Goal: Information Seeking & Learning: Find specific fact

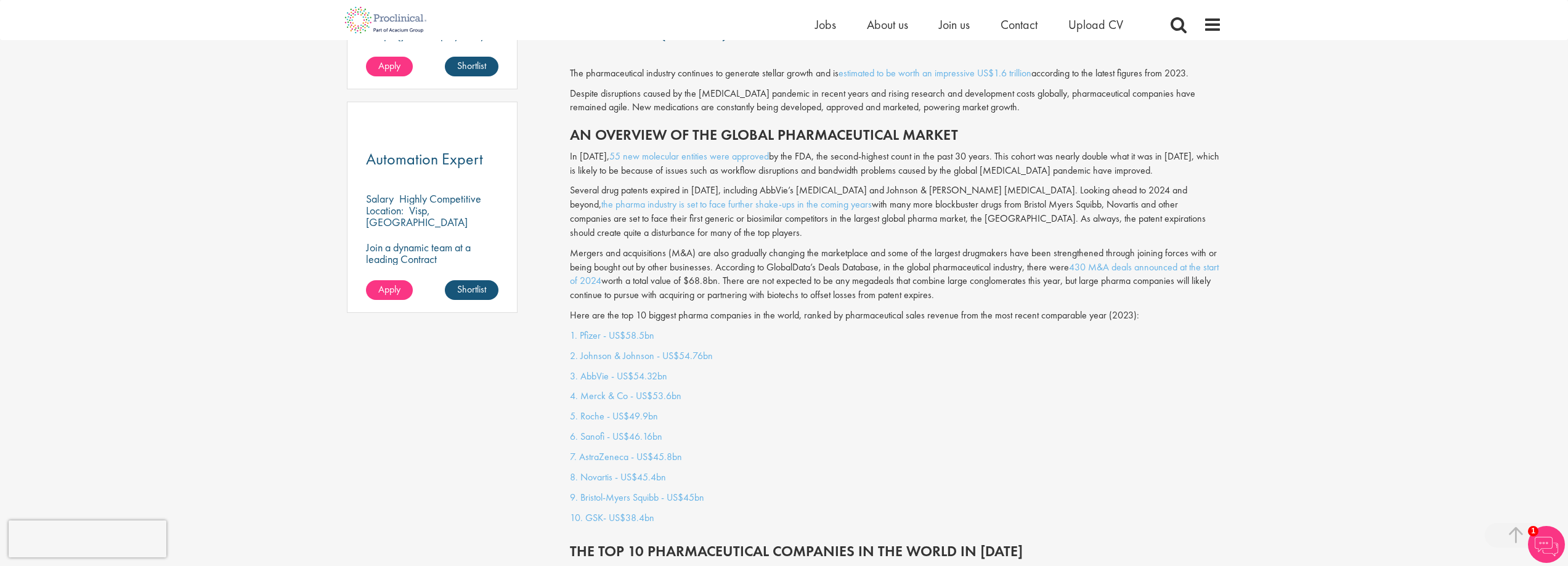
scroll to position [986, 0]
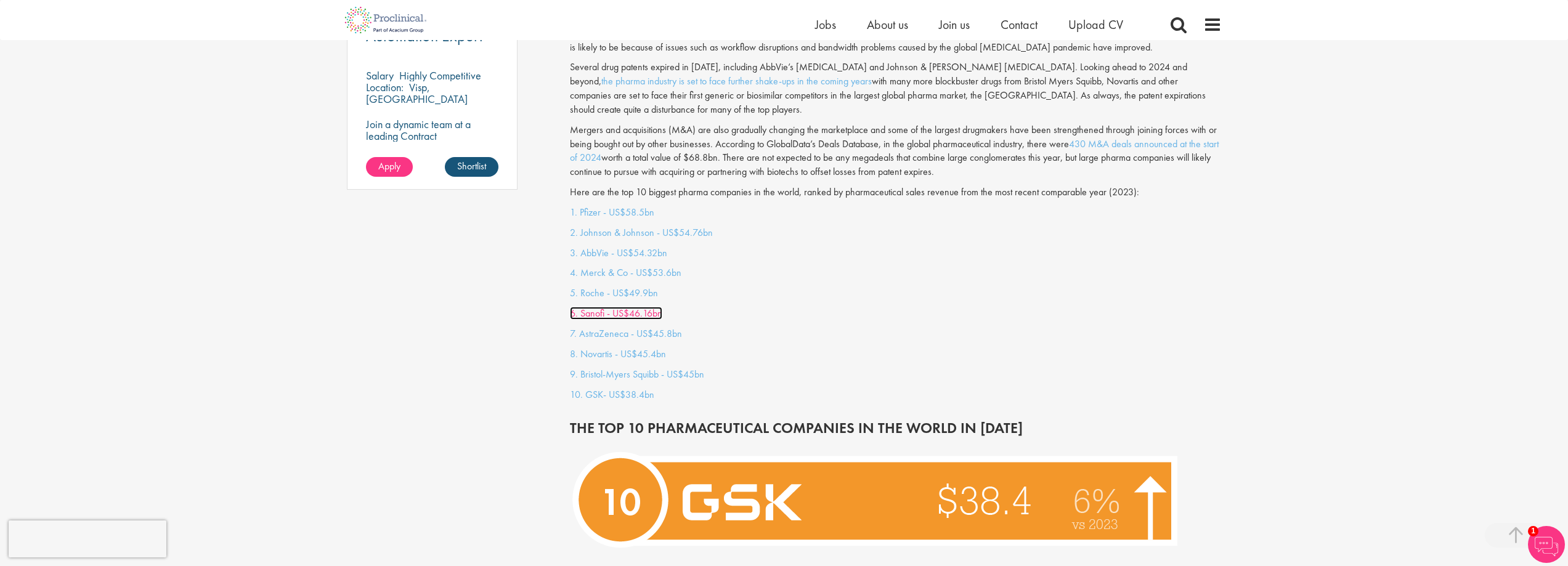
click at [632, 306] on link "6. Sanofi - US$46.16bn" at bounding box center [616, 313] width 93 height 13
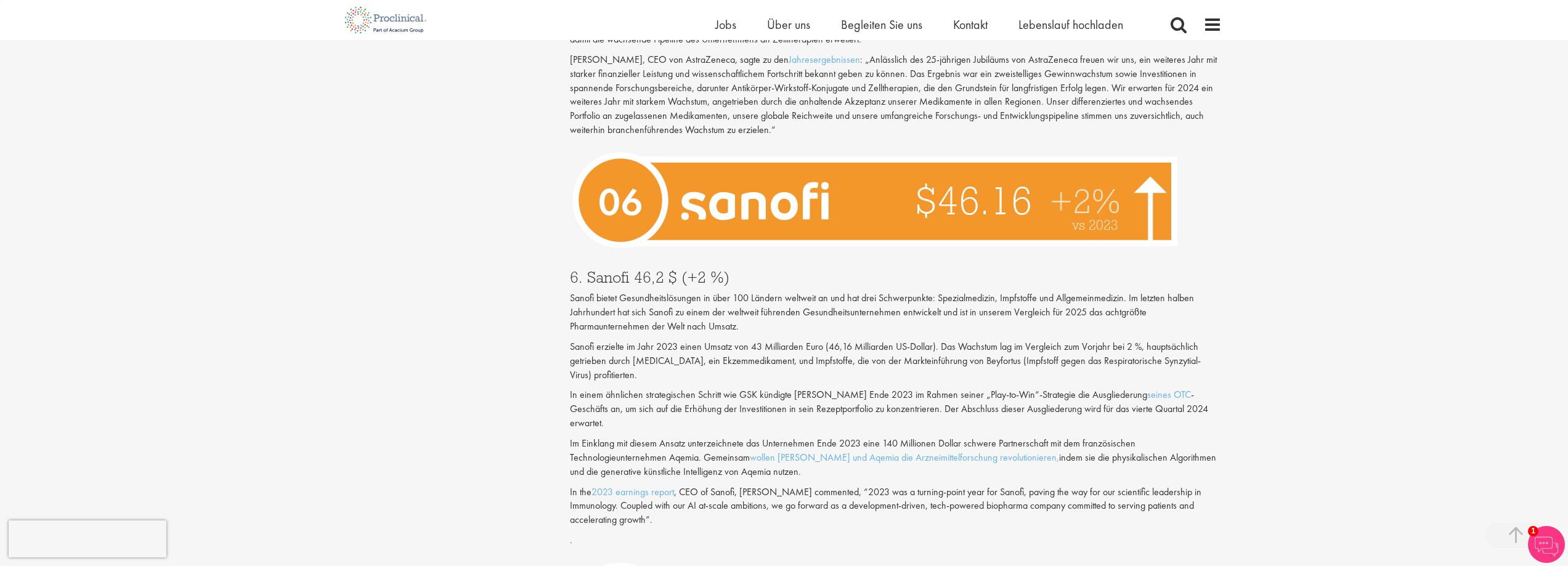
scroll to position [2668, 0]
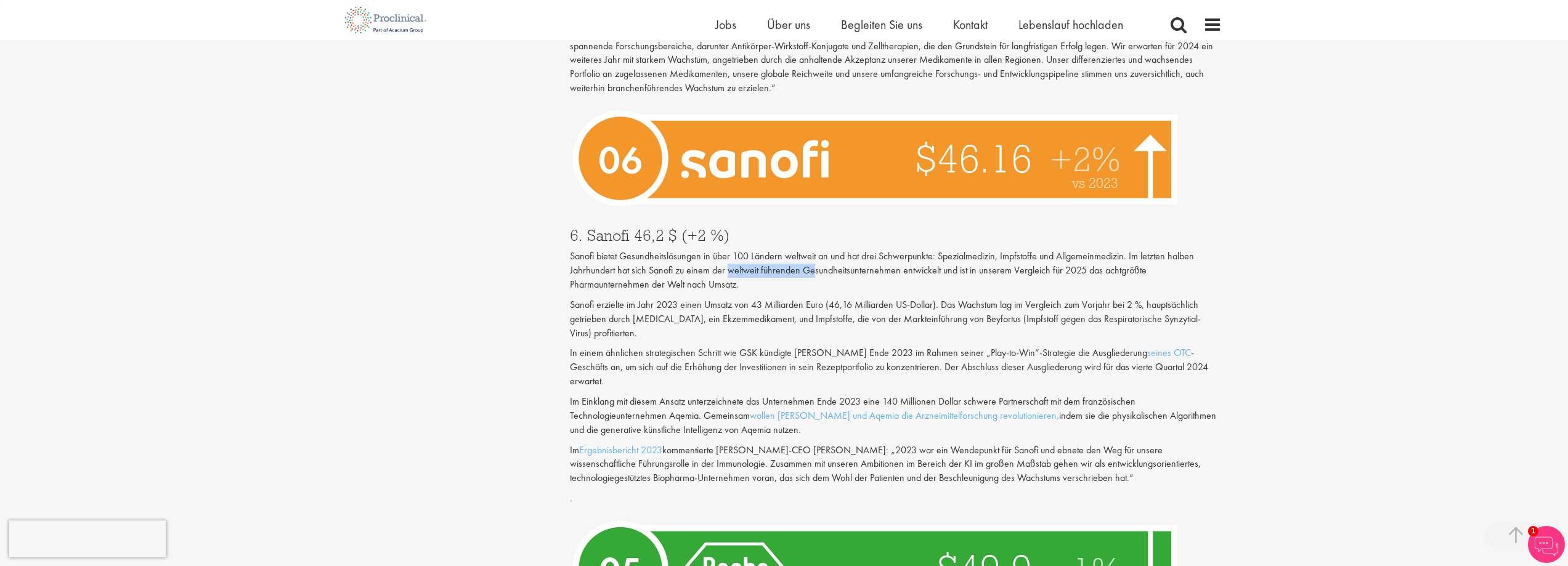
drag, startPoint x: 728, startPoint y: 244, endPoint x: 815, endPoint y: 237, distance: 87.3
click at [815, 249] on font "Sanofi bietet Gesundheitslösungen in über 100 Ländern weltweit an und hat drei …" at bounding box center [882, 270] width 624 height 42
click at [918, 298] on font "Sanofi erzielte im Jahr 2023 einen Umsatz von 43 Milliarden Euro (46,16 Milliar…" at bounding box center [885, 319] width 631 height 42
drag, startPoint x: 727, startPoint y: 247, endPoint x: 901, endPoint y: 239, distance: 174.2
click at [901, 249] on font "Sanofi bietet Gesundheitslösungen in über 100 Ländern weltweit an und hat drei …" at bounding box center [882, 270] width 624 height 42
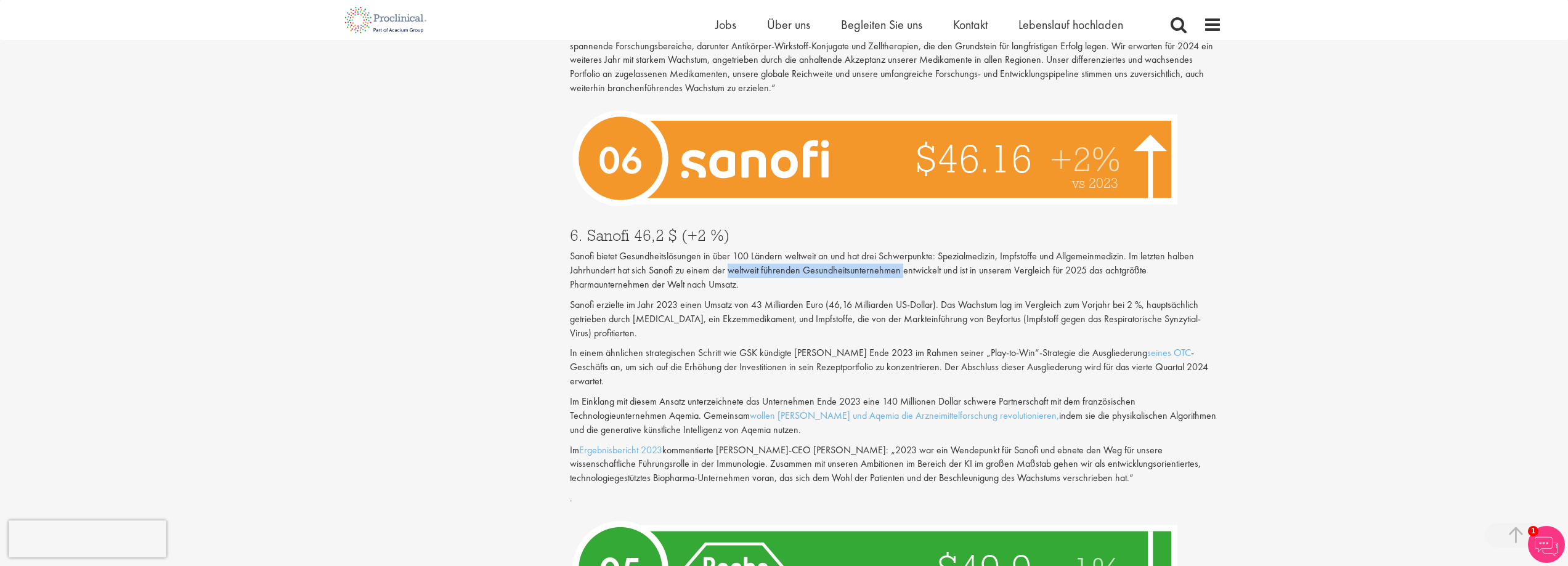
drag, startPoint x: 885, startPoint y: 243, endPoint x: 1554, endPoint y: 184, distance: 671.6
click at [1555, 206] on div "Sie sind hier: Startseite > Wer sind die 10 größten Pharmaunternehmen der Welt?…" at bounding box center [784, 494] width 1568 height 6325
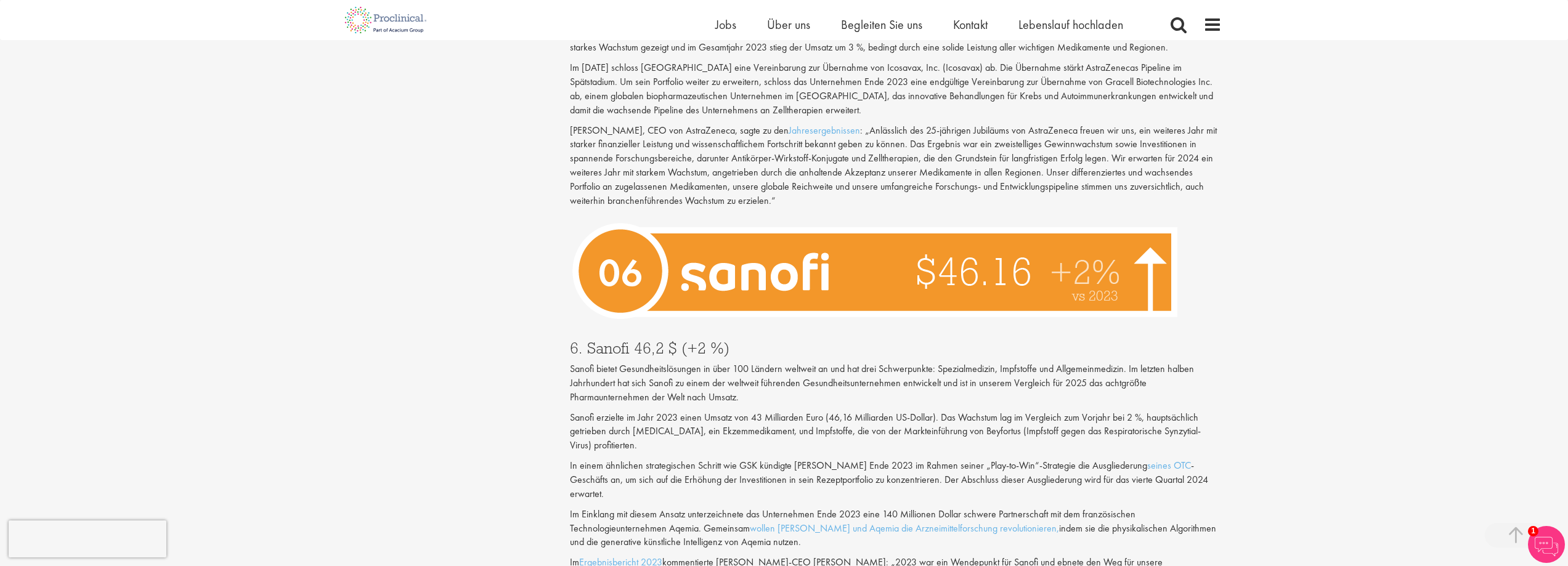
scroll to position [2710, 0]
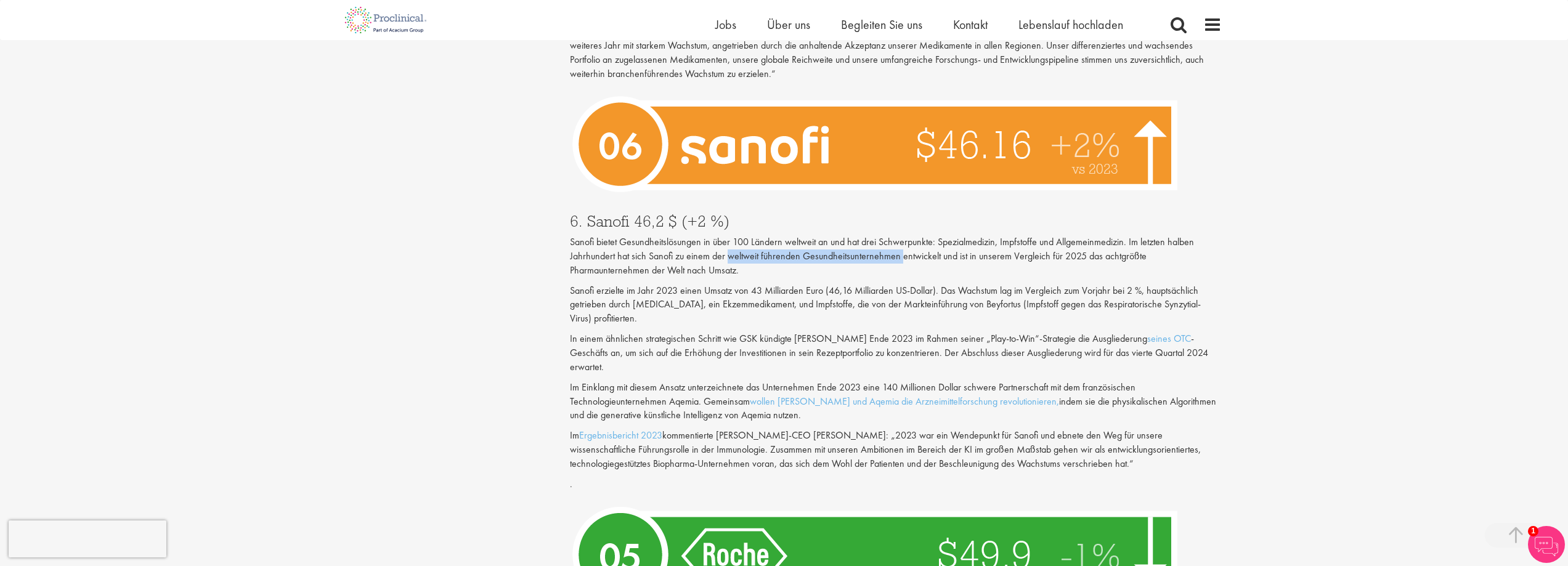
drag, startPoint x: 730, startPoint y: 244, endPoint x: 901, endPoint y: 240, distance: 171.0
click at [901, 240] on font "Sanofi bietet Gesundheitslösungen in über 100 Ländern weltweit an und hat drei …" at bounding box center [882, 256] width 624 height 42
copy font "weltweit führenden Gesundheitsunternehmen"
